Goal: Task Accomplishment & Management: Complete application form

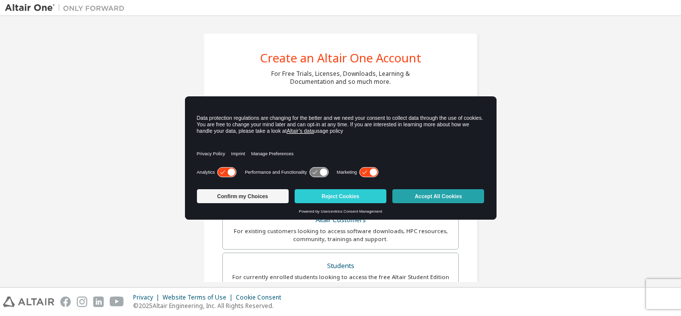
click at [463, 196] on button "Accept All Cookies" at bounding box center [438, 196] width 92 height 14
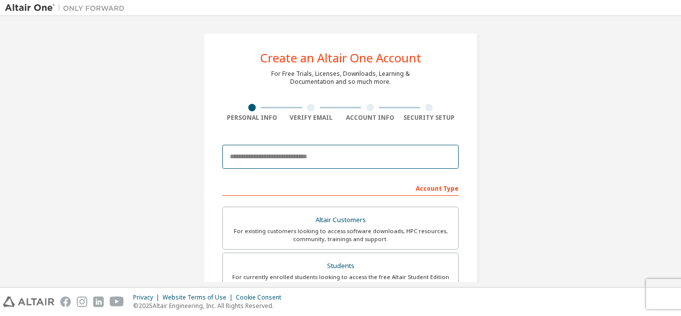
click at [318, 158] on input "email" at bounding box center [340, 157] width 236 height 24
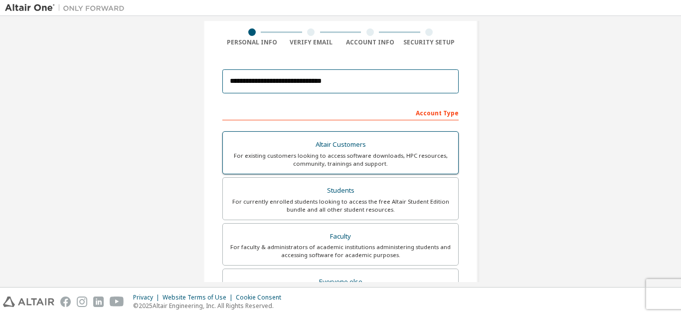
scroll to position [100, 0]
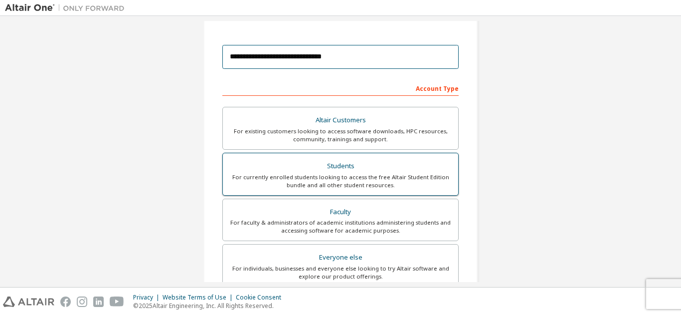
type input "**********"
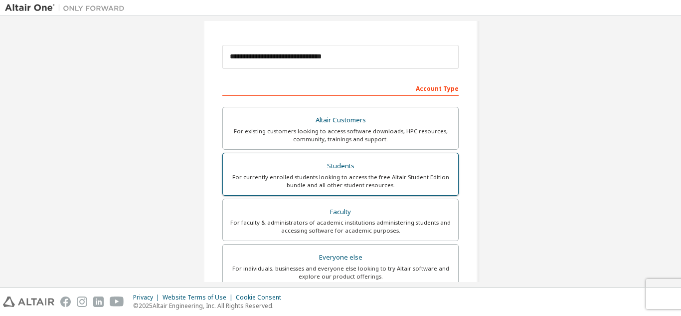
click at [333, 160] on div "Students" at bounding box center [340, 166] width 223 height 14
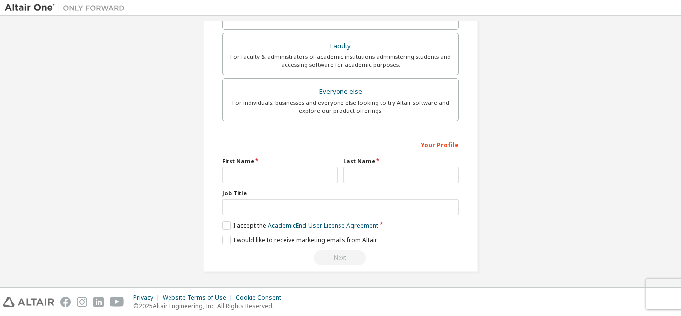
scroll to position [267, 0]
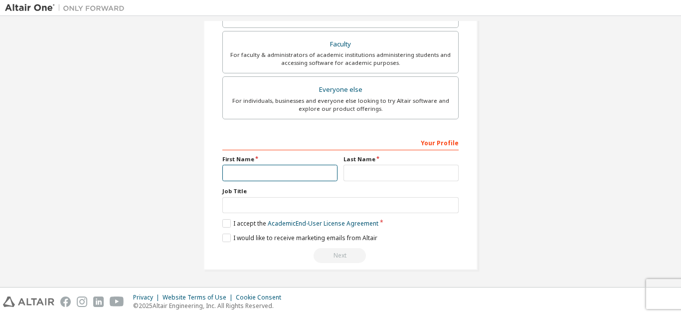
click at [232, 166] on input "text" at bounding box center [279, 172] width 115 height 16
type input "*"
type input "*********"
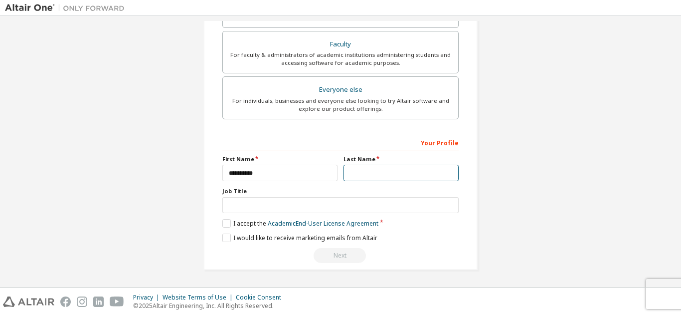
click at [355, 171] on input "text" at bounding box center [400, 172] width 115 height 16
type input "*"
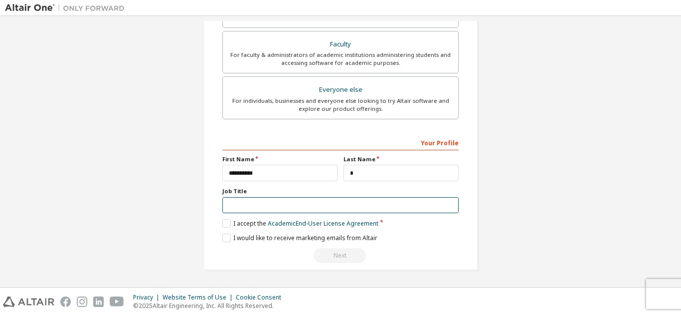
click at [251, 207] on input "text" at bounding box center [340, 205] width 236 height 16
type input "*******"
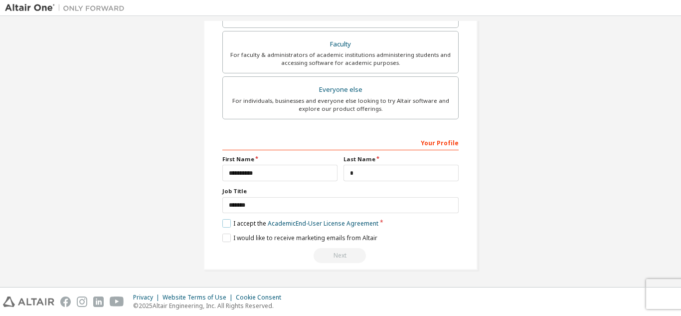
click at [224, 220] on label "I accept the Academic End-User License Agreement" at bounding box center [300, 223] width 156 height 8
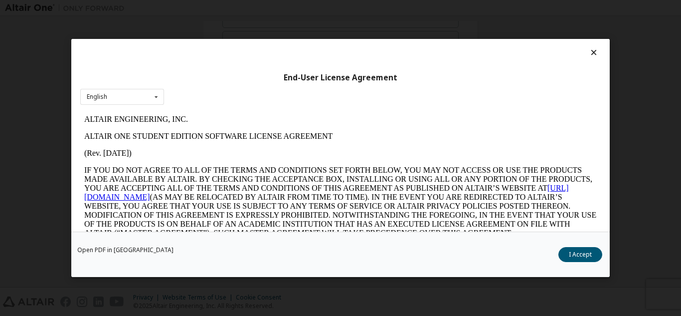
scroll to position [0, 0]
click at [577, 251] on button "I Accept" at bounding box center [580, 254] width 44 height 15
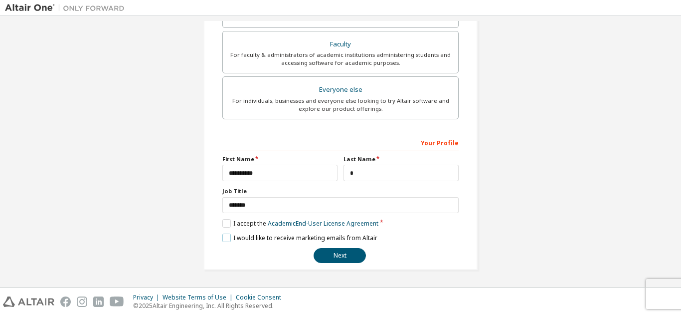
click at [227, 237] on label "I would like to receive marketing emails from Altair" at bounding box center [299, 237] width 155 height 8
click at [330, 259] on button "Next" at bounding box center [340, 255] width 52 height 15
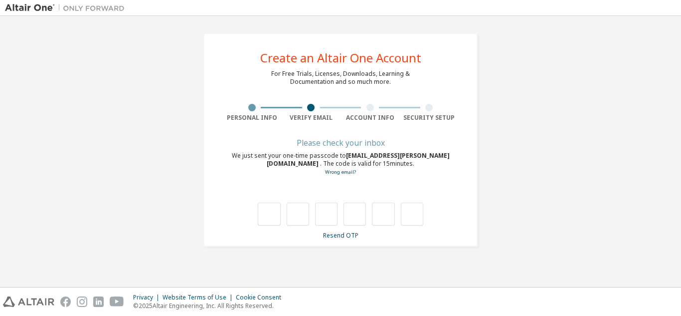
type input "*"
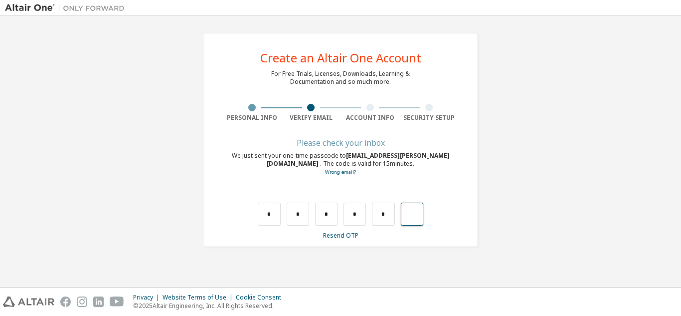
type input "*"
